Goal: Contribute content

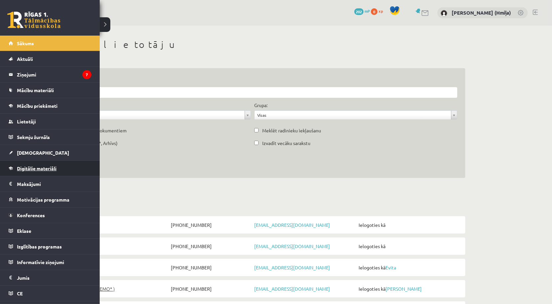
click at [22, 171] on link "Digitālie materiāli" at bounding box center [50, 168] width 83 height 15
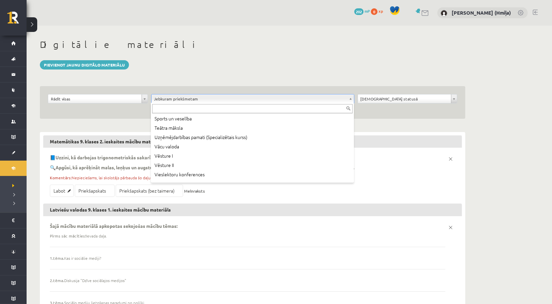
scroll to position [389, 0]
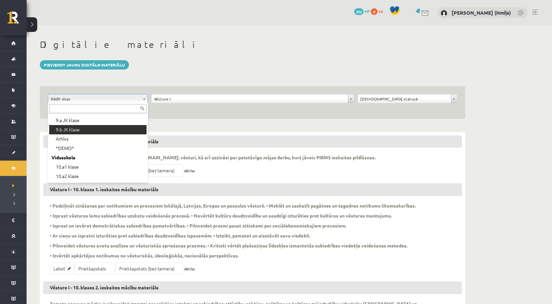
scroll to position [75, 0]
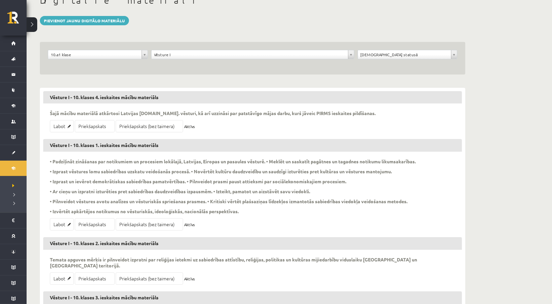
scroll to position [40, 0]
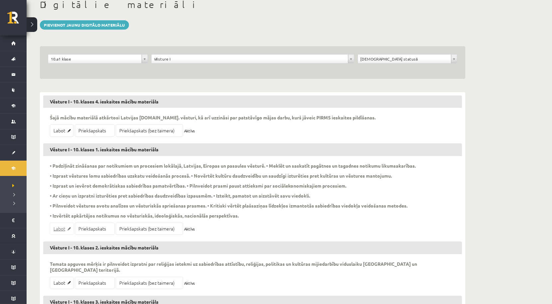
click at [61, 230] on link "Labot" at bounding box center [62, 228] width 24 height 12
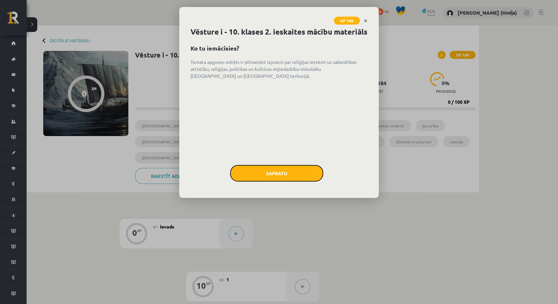
click at [289, 182] on button "Sapratu" at bounding box center [276, 173] width 93 height 17
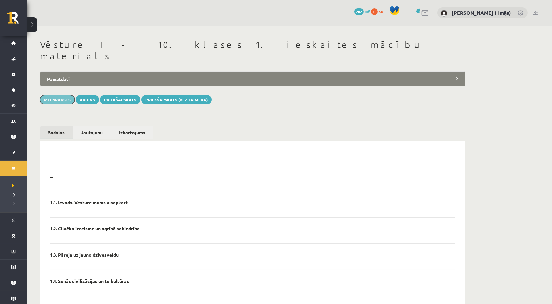
click at [68, 95] on button "Melnraksts" at bounding box center [57, 99] width 35 height 9
